Goal: Task Accomplishment & Management: Manage account settings

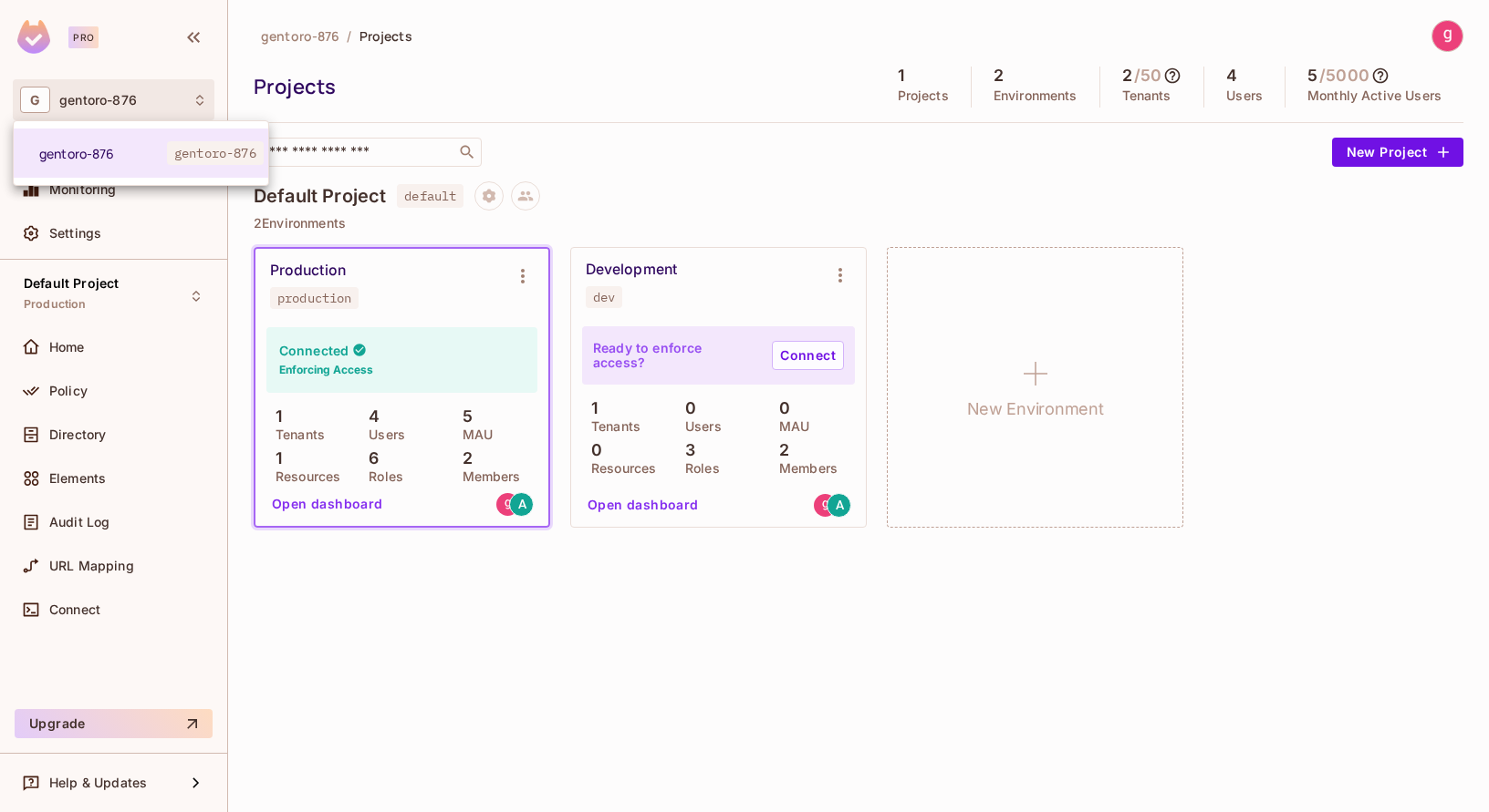
click at [57, 435] on div at bounding box center [744, 406] width 1489 height 812
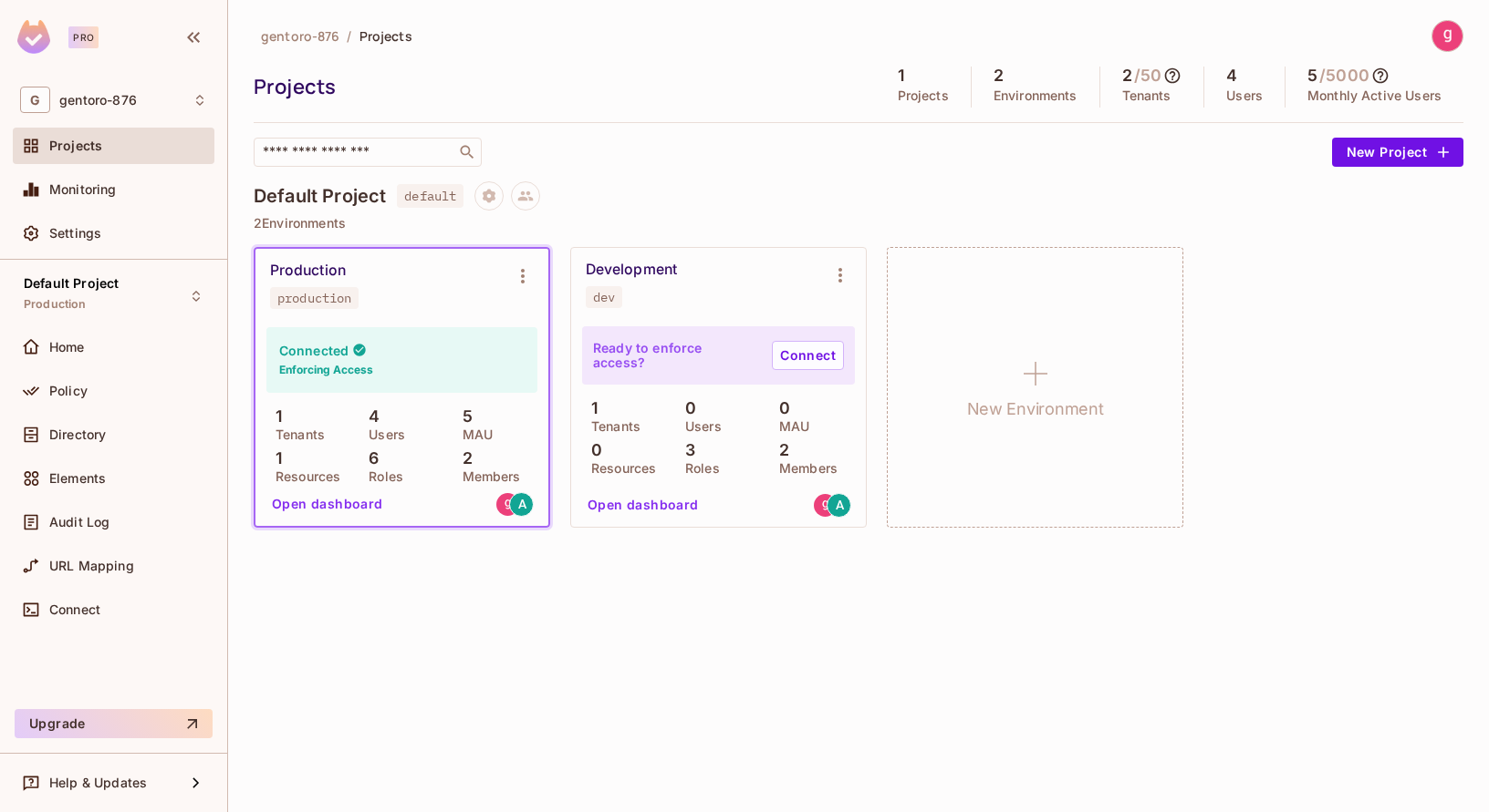
click at [61, 431] on span "Directory" at bounding box center [77, 434] width 56 height 14
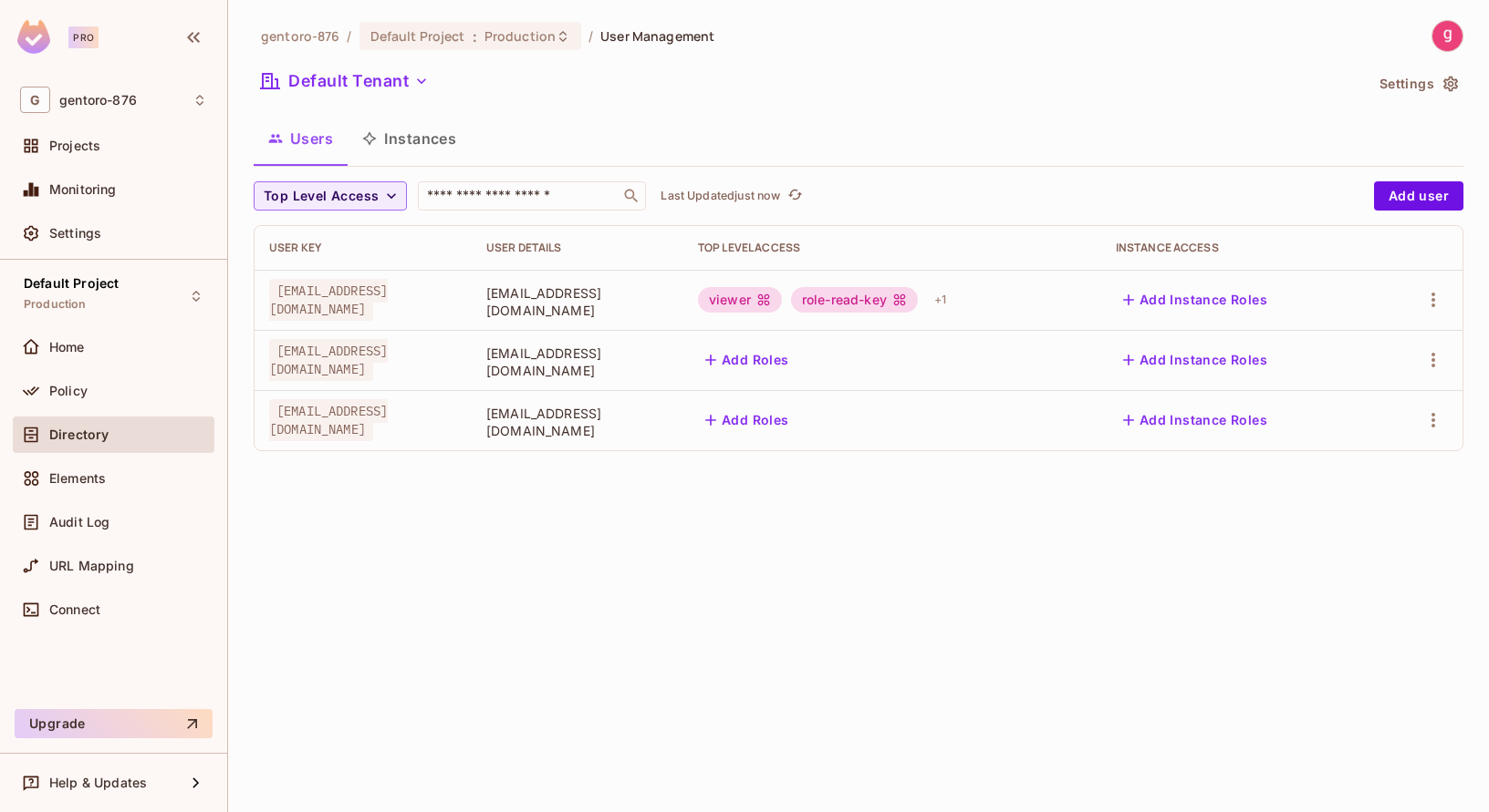
click at [83, 430] on span "Directory" at bounding box center [78, 434] width 59 height 14
click at [1433, 359] on icon "button" at bounding box center [1433, 360] width 22 height 22
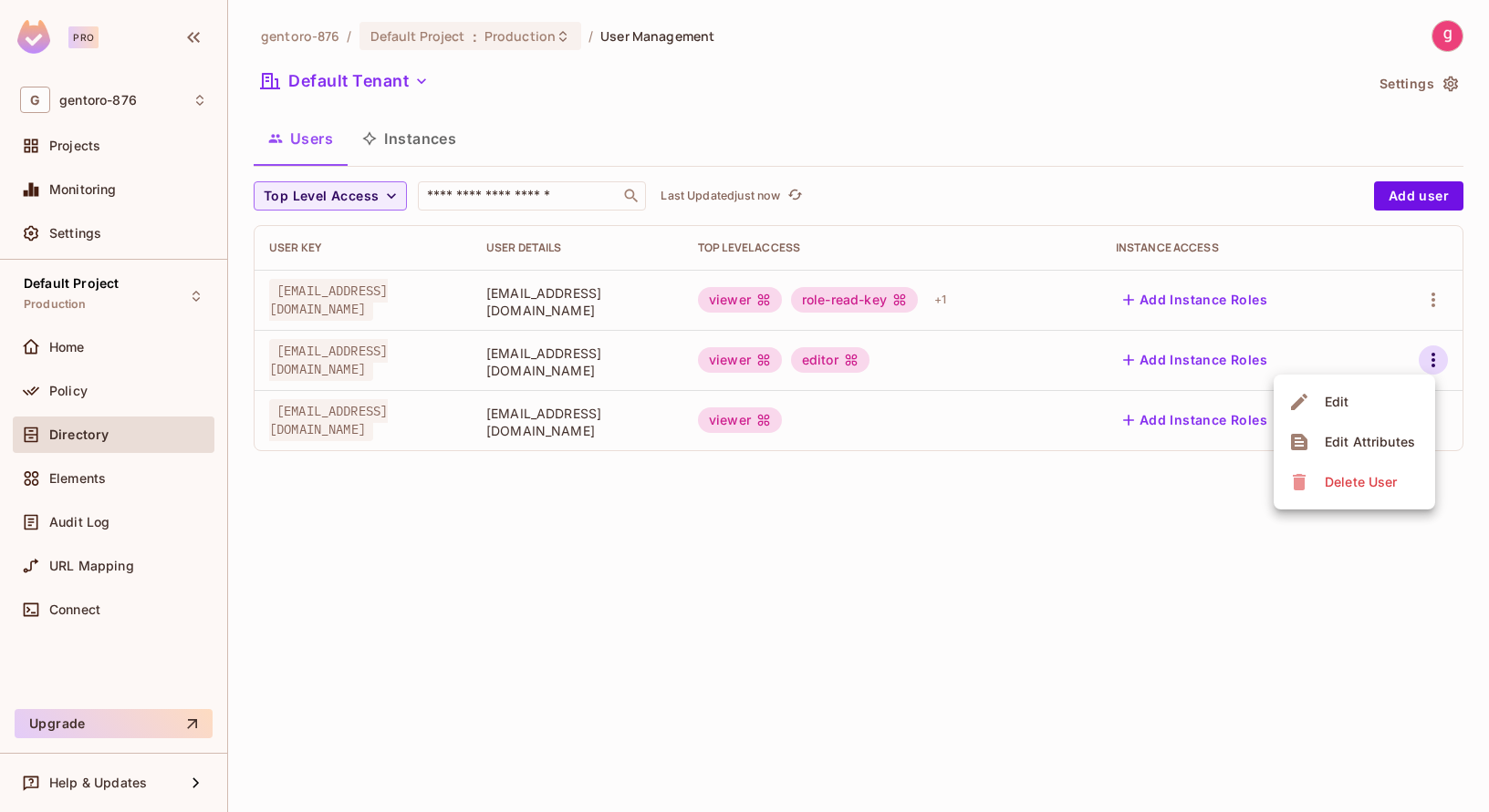
click at [1372, 477] on div "Delete User" at bounding box center [1360, 482] width 72 height 18
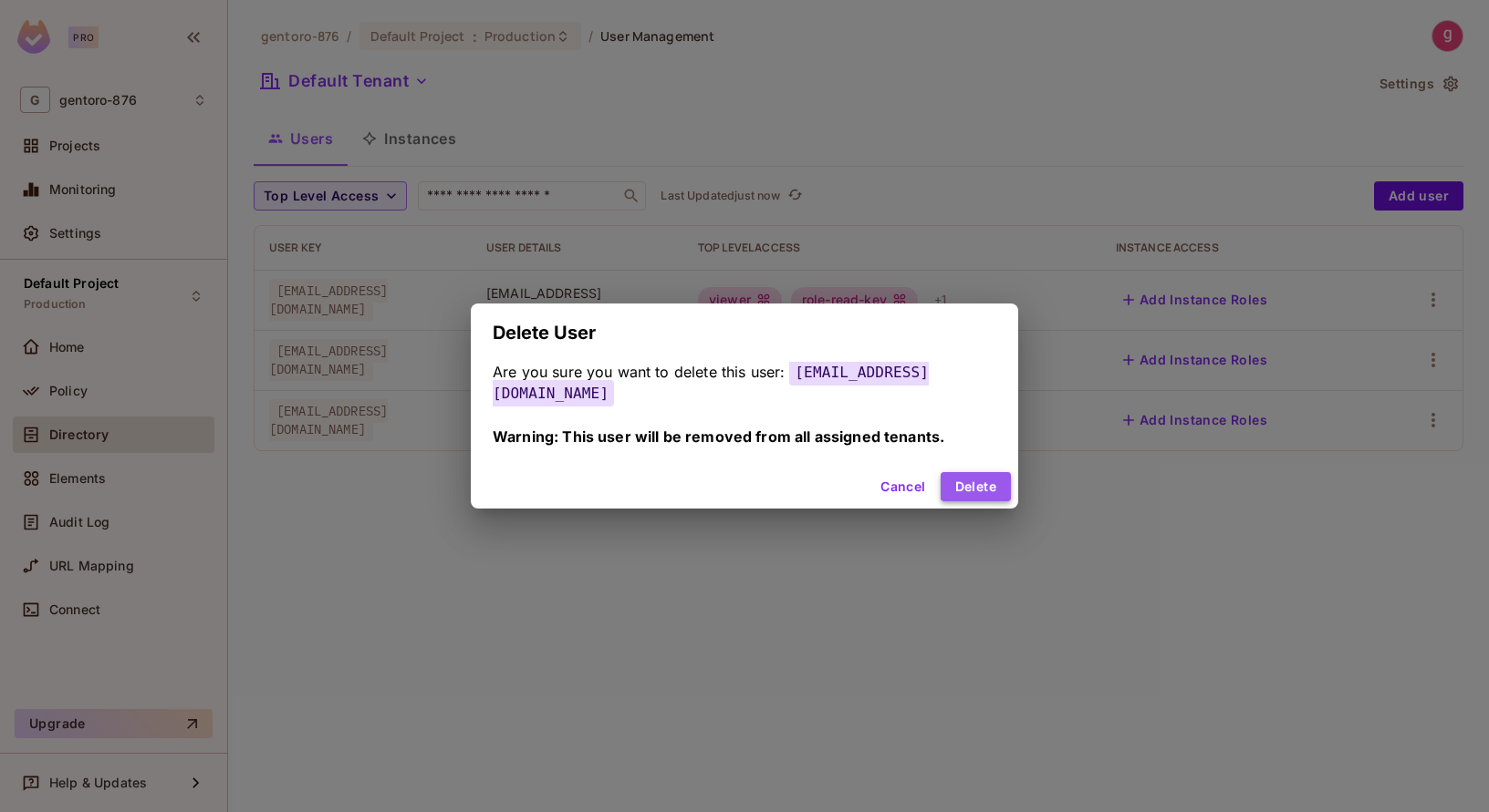
click at [958, 476] on button "Delete" at bounding box center [975, 487] width 70 height 30
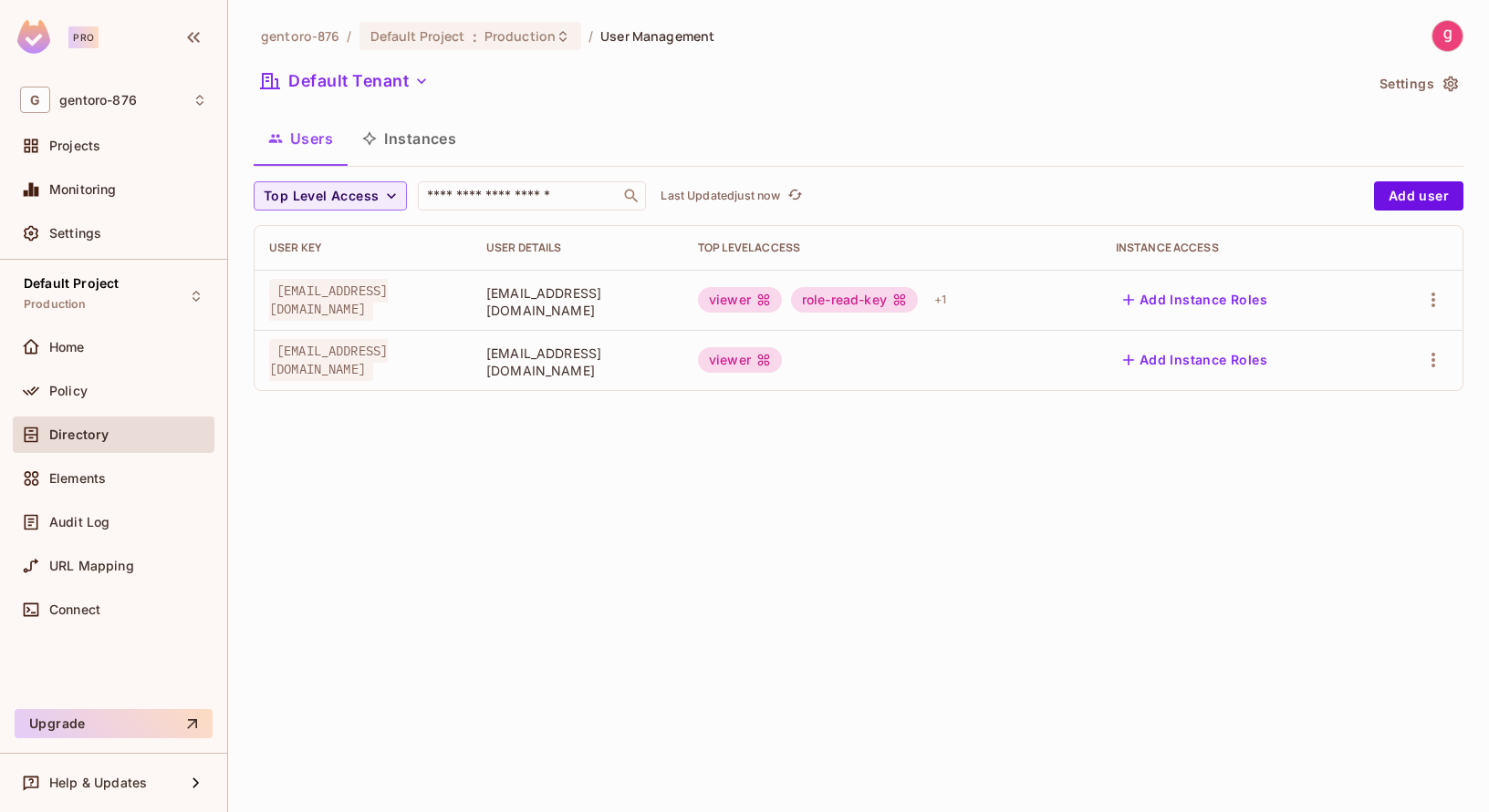
click at [99, 433] on span "Directory" at bounding box center [78, 434] width 59 height 14
click at [300, 135] on button "Users" at bounding box center [300, 139] width 94 height 46
click at [400, 137] on button "Instances" at bounding box center [409, 139] width 123 height 46
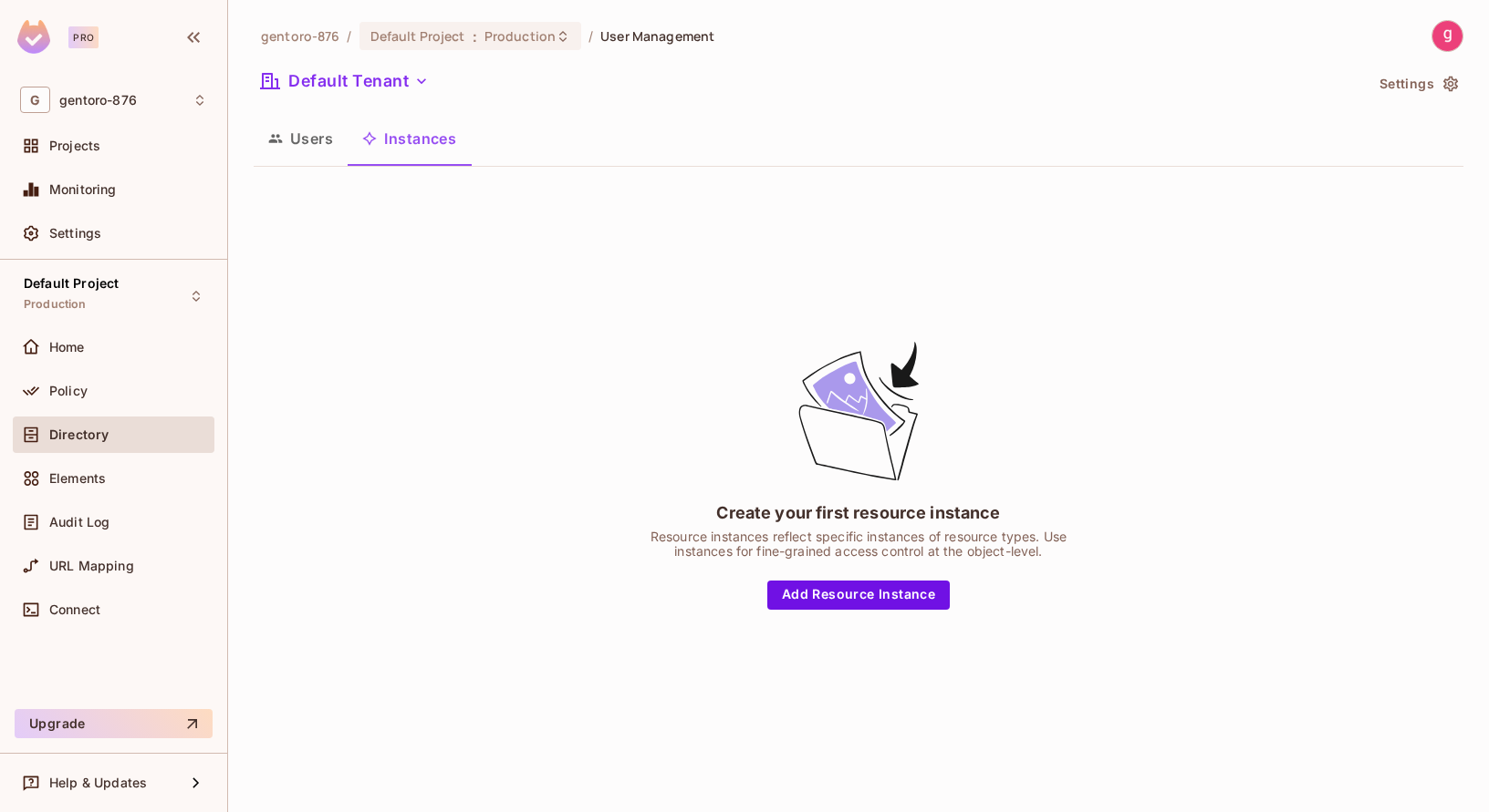
click at [308, 131] on button "Users" at bounding box center [300, 139] width 94 height 46
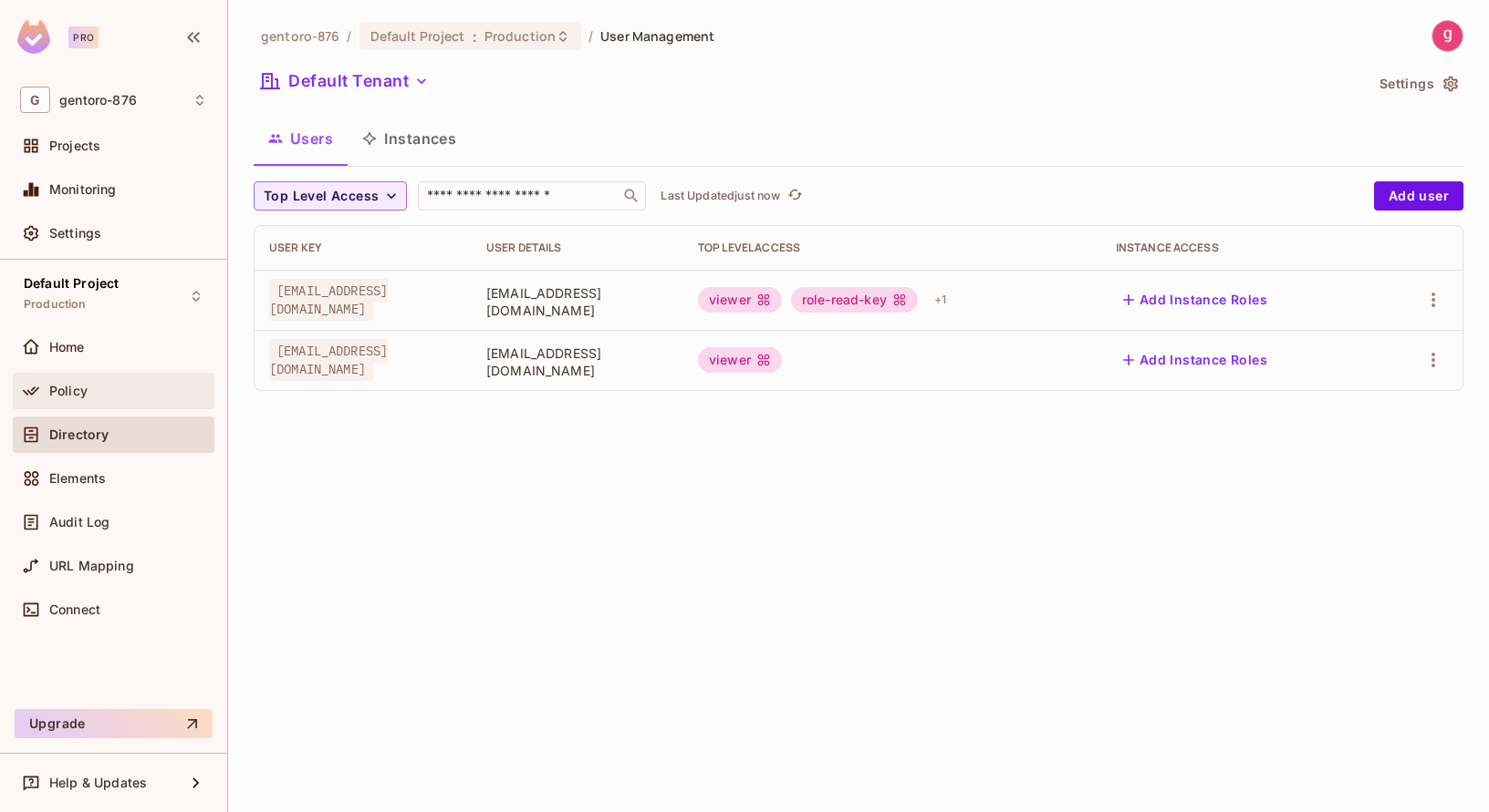
click at [65, 388] on span "Policy" at bounding box center [68, 390] width 38 height 14
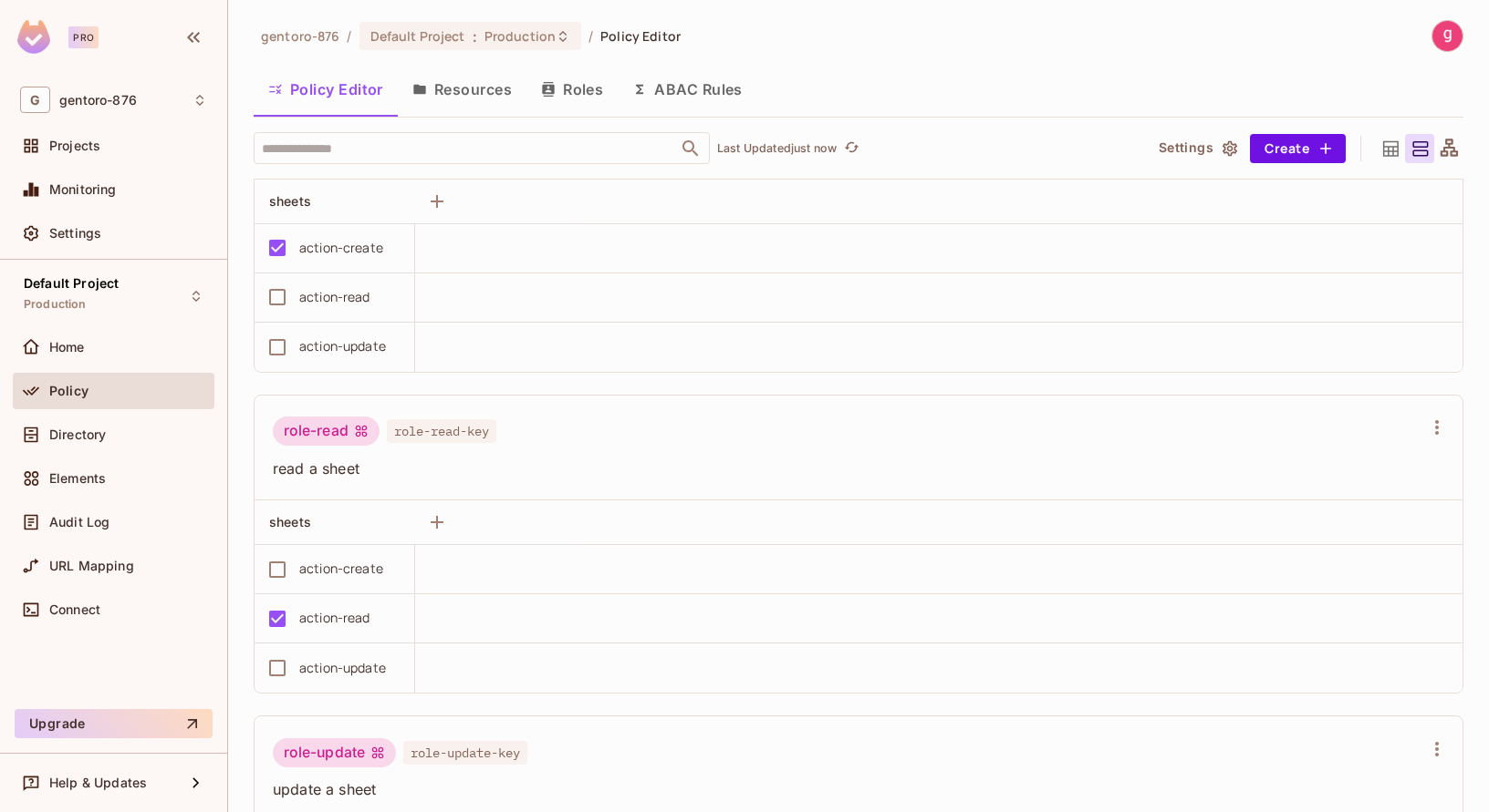
scroll to position [756, 0]
